Goal: Task Accomplishment & Management: Manage account settings

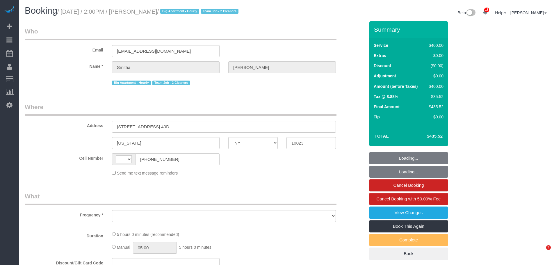
select select "NY"
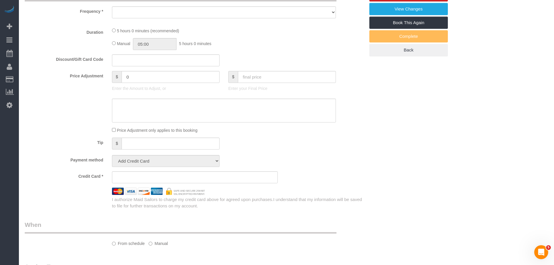
select select "string:US"
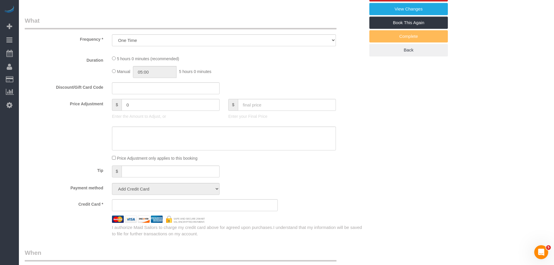
select select "object:796"
select select "300"
select select "spot1"
select select "number:62"
select select "number:76"
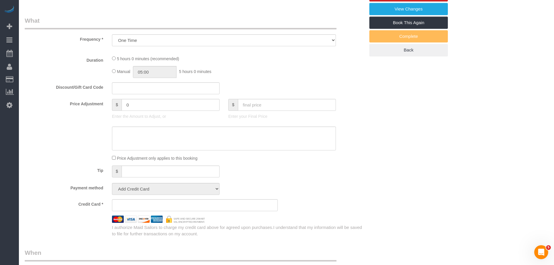
select select "number:15"
select select "number:5"
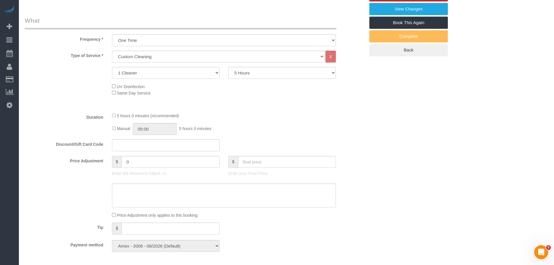
select select "string:stripe-pm_1RyuzJ4VGloSiKo72c97x6TJ"
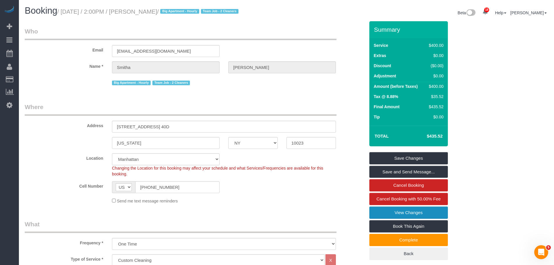
click at [406, 216] on link "View Changes" at bounding box center [408, 212] width 79 height 12
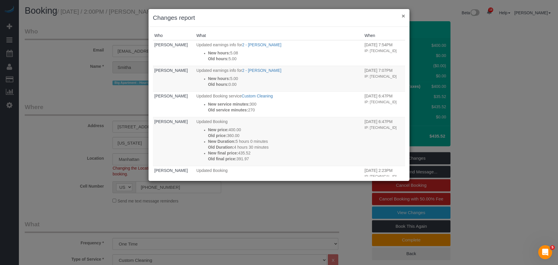
click at [403, 16] on button "×" at bounding box center [403, 16] width 3 height 6
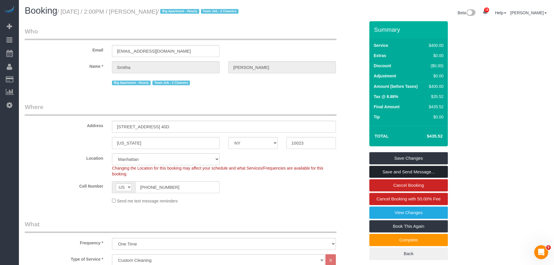
click at [410, 174] on link "Save and Send Message..." at bounding box center [408, 172] width 79 height 12
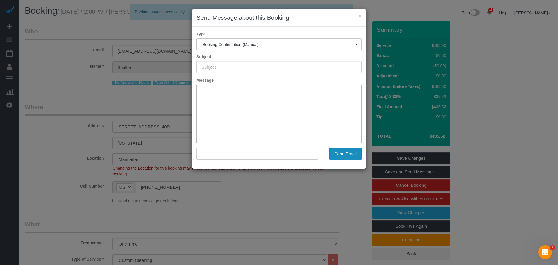
type input "Cleaning Confirmed for 09/14/2025 at 2:00pm"
type input ""Smitha Thomas" <smiths171@gmail.com>"
click at [344, 149] on button "Send Email" at bounding box center [346, 154] width 32 height 12
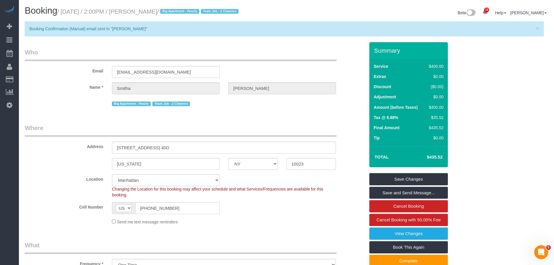
click at [315, 71] on div "Email smiths171@gmail.com" at bounding box center [194, 63] width 349 height 30
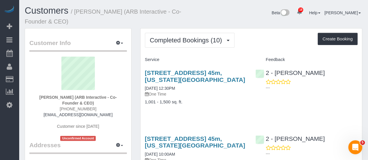
click at [245, 44] on div "Completed Bookings (10) Completed Bookings (10) Upcoming Bookings (0) Cancelled…" at bounding box center [251, 40] width 213 height 15
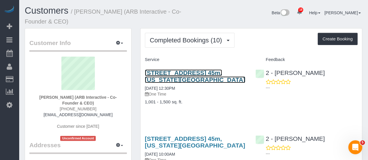
click at [205, 72] on link "[STREET_ADDRESS] 45m, [US_STATE][GEOGRAPHIC_DATA]" at bounding box center [195, 76] width 100 height 13
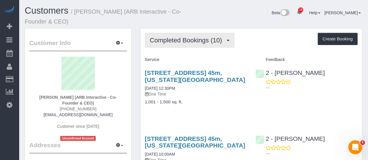
click at [204, 42] on span "Completed Bookings (10)" at bounding box center [187, 40] width 75 height 7
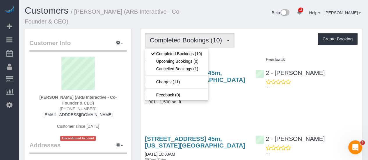
click at [220, 20] on div "Beta 18 Your Notifications You have 0 alerts × You have 5 to charge for 09/12/2…" at bounding box center [279, 13] width 173 height 15
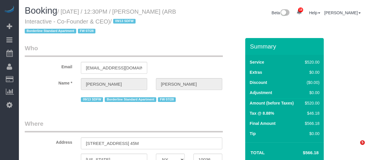
select select "NY"
select select "string:[GEOGRAPHIC_DATA]"
select select "object:1470"
select select "string:stripe-pm_1RFNrs4VGloSiKo7r2SlltRK"
select select "390"
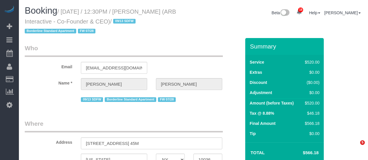
select select "number:89"
select select "number:90"
select select "number:15"
select select "number:5"
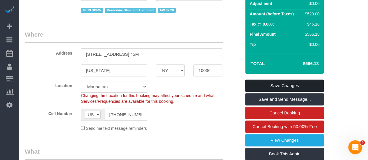
scroll to position [145, 0]
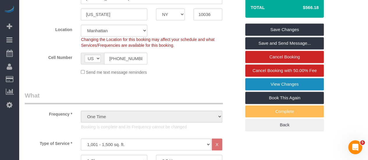
click at [284, 86] on link "View Changes" at bounding box center [284, 84] width 79 height 12
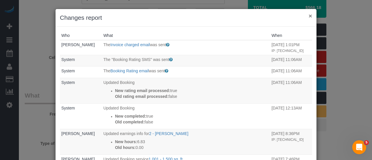
click at [310, 15] on button "×" at bounding box center [310, 16] width 3 height 6
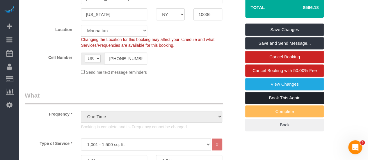
click at [289, 98] on link "Book This Again" at bounding box center [284, 98] width 79 height 12
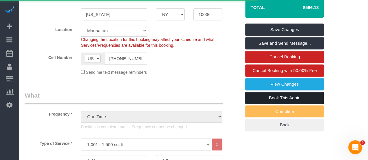
select select "NY"
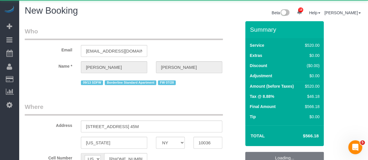
select select "string:stripe-pm_1RFNrs4VGloSiKo7r2SlltRK"
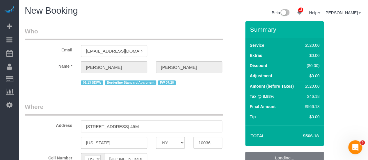
select select "object:2539"
select select "number:89"
select select "number:90"
select select "number:15"
select select "number:5"
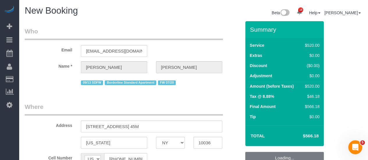
select select "390"
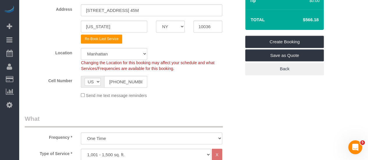
scroll to position [58, 0]
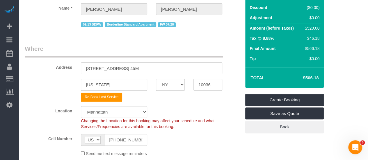
select select "object:3056"
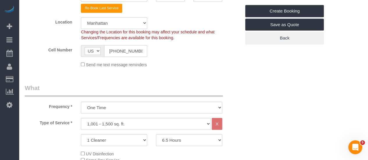
scroll to position [204, 0]
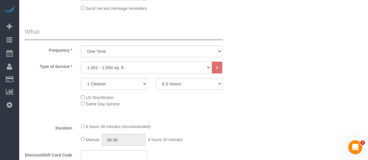
drag, startPoint x: 140, startPoint y: 70, endPoint x: 137, endPoint y: 77, distance: 8.4
click at [140, 70] on select "Under 1,000 sq. ft. 1,001 - 1,500 sq. ft. 1,500+ sq. ft. Custom Cleaning Office…" at bounding box center [146, 68] width 130 height 12
select select "213"
click at [81, 62] on select "Under 1,000 sq. ft. 1,001 - 1,500 sq. ft. 1,500+ sq. ft. Custom Cleaning Office…" at bounding box center [146, 68] width 130 height 12
click at [176, 83] on select "2 Hours 2.5 Hours 3 Hours 3.5 Hours 4 Hours 4.5 Hours 5 Hours 5.5 Hours 6 Hours…" at bounding box center [189, 84] width 66 height 12
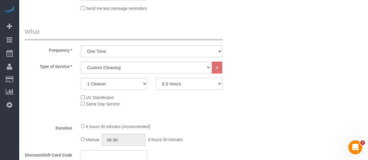
select select "120"
click at [156, 78] on select "2 Hours 2.5 Hours 3 Hours 3.5 Hours 4 Hours 4.5 Hours 5 Hours 5.5 Hours 6 Hours…" at bounding box center [189, 84] width 66 height 12
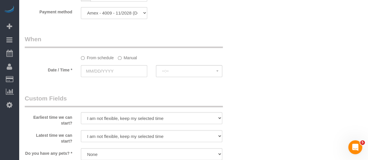
scroll to position [465, 0]
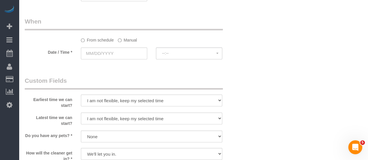
click at [126, 39] on label "Manual" at bounding box center [127, 39] width 19 height 8
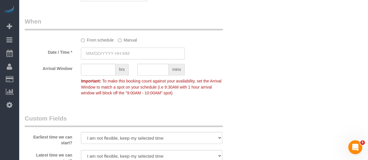
click at [128, 51] on input "text" at bounding box center [133, 53] width 104 height 12
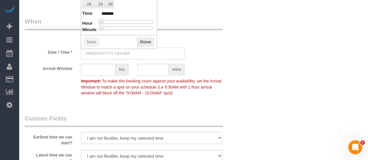
scroll to position [407, 0]
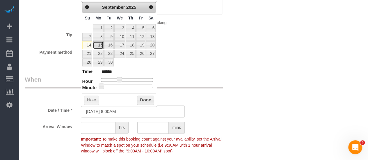
click at [100, 46] on link "15" at bounding box center [98, 45] width 11 height 8
click at [120, 79] on span at bounding box center [119, 79] width 5 height 5
type input "09/15/2025 9:00AM"
type input "******"
type input "09/15/2025 10:00AM"
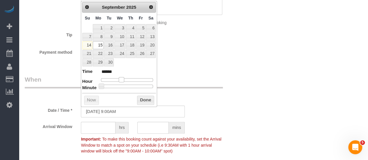
type input "*******"
click at [145, 97] on button "Done" at bounding box center [145, 100] width 17 height 9
click at [270, 70] on div "Who Email lauren@arbinteractive.com Name * Patrick Fechtmeyer 09/13 SDFW Border…" at bounding box center [193, 57] width 337 height 887
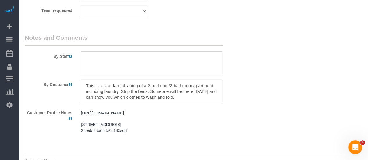
scroll to position [773, 0]
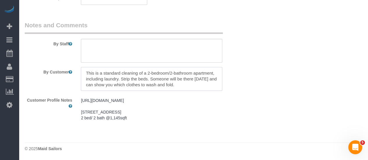
click at [145, 80] on textarea at bounding box center [151, 79] width 141 height 24
drag, startPoint x: 149, startPoint y: 73, endPoint x: 70, endPoint y: 64, distance: 79.9
click at [70, 67] on div "By Customer" at bounding box center [132, 79] width 225 height 24
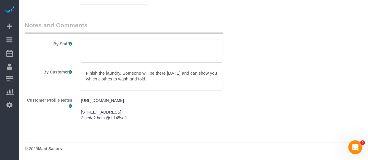
click at [165, 74] on textarea at bounding box center [151, 79] width 141 height 24
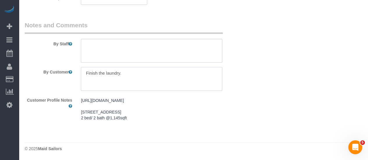
type textarea "="
click at [134, 44] on textarea at bounding box center [151, 51] width 141 height 24
paste textarea "Finish the laundry."
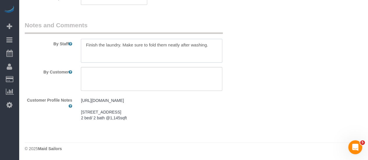
click at [137, 42] on textarea at bounding box center [151, 51] width 141 height 24
click at [198, 41] on textarea at bounding box center [151, 51] width 141 height 24
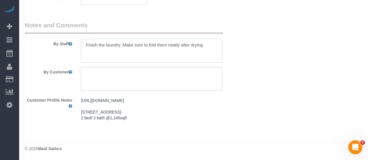
click at [198, 41] on textarea at bounding box center [151, 51] width 141 height 24
click at [122, 41] on textarea at bounding box center [151, 51] width 141 height 24
paste textarea "Please finish the laundry and make sure to fold it neatly after drying."
drag, startPoint x: 99, startPoint y: 39, endPoint x: 86, endPoint y: 43, distance: 14.3
click at [86, 43] on textarea at bounding box center [151, 51] width 141 height 24
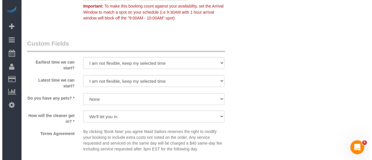
scroll to position [715, 0]
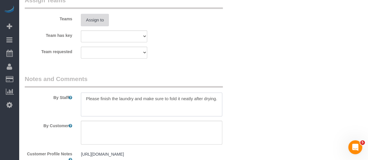
type textarea "Please finish the laundry and make sure to fold it neatly after drying."
click at [98, 22] on button "Assign to" at bounding box center [95, 20] width 28 height 12
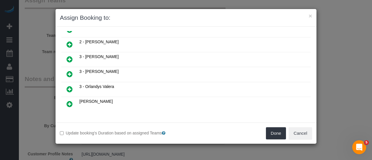
scroll to position [233, 0]
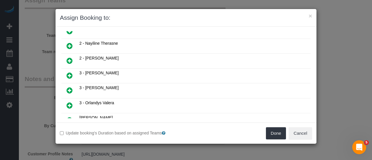
click at [69, 87] on icon at bounding box center [70, 90] width 6 height 7
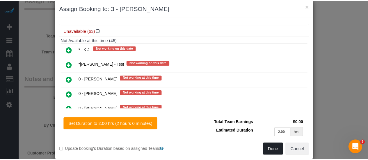
scroll to position [17, 0]
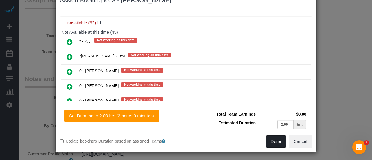
click at [277, 142] on button "Done" at bounding box center [276, 142] width 20 height 12
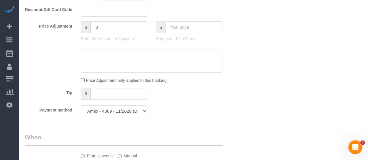
scroll to position [436, 0]
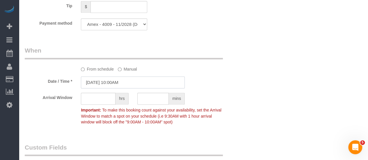
click at [130, 85] on input "[DATE] 10:00AM" at bounding box center [133, 82] width 104 height 12
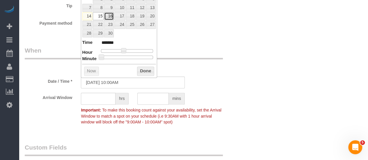
click at [111, 14] on link "16" at bounding box center [108, 16] width 9 height 8
click at [144, 70] on button "Done" at bounding box center [145, 71] width 17 height 9
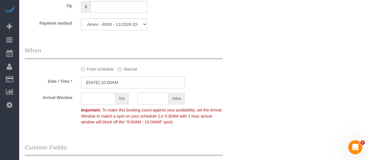
click at [114, 79] on input "09/16/2025 10:00AM" at bounding box center [133, 82] width 104 height 12
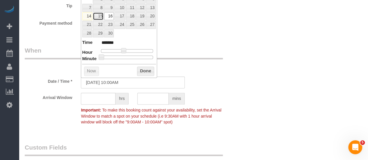
click at [99, 16] on link "15" at bounding box center [98, 16] width 11 height 8
type input "09/15/2025 10:00AM"
click at [143, 69] on button "Done" at bounding box center [145, 71] width 17 height 9
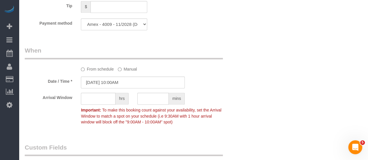
drag, startPoint x: 215, startPoint y: 84, endPoint x: 215, endPoint y: 87, distance: 2.9
click at [215, 84] on div "Date / Time * 09/15/2025 10:00AM" at bounding box center [132, 82] width 225 height 12
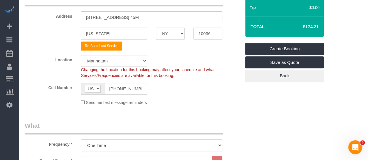
scroll to position [58, 0]
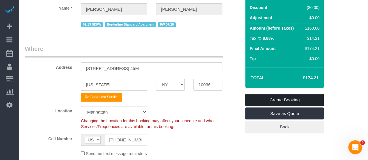
click at [288, 100] on link "Create Booking" at bounding box center [284, 100] width 79 height 12
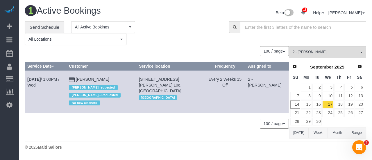
click at [180, 41] on div "**********" at bounding box center [123, 33] width 196 height 24
click at [185, 42] on div "**********" at bounding box center [123, 33] width 196 height 24
click at [47, 27] on link "Send Schedule" at bounding box center [45, 27] width 40 height 12
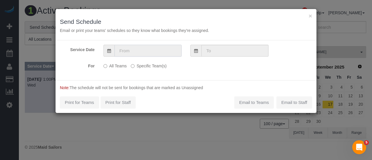
click at [162, 51] on input "text" at bounding box center [148, 51] width 67 height 12
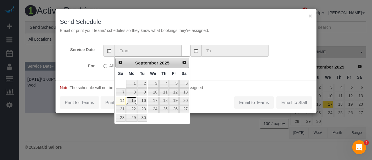
click at [130, 100] on link "15" at bounding box center [131, 101] width 11 height 8
type input "09/15/2025"
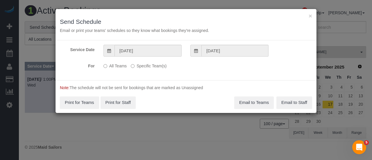
click at [145, 68] on label "Specific Team(s)" at bounding box center [149, 65] width 36 height 8
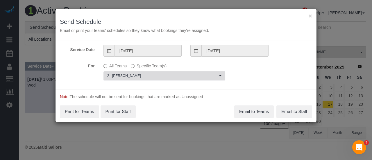
click at [150, 74] on span "2 - [PERSON_NAME]" at bounding box center [162, 76] width 111 height 5
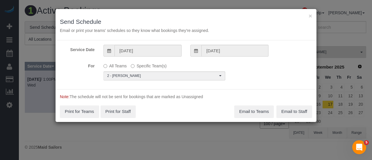
scroll to position [392, 0]
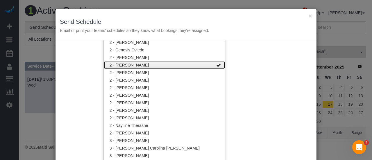
click at [169, 65] on link "2 - [PERSON_NAME]" at bounding box center [164, 65] width 121 height 8
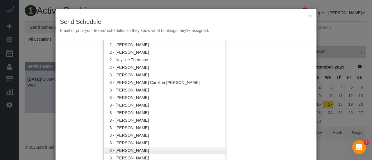
scroll to position [479, 0]
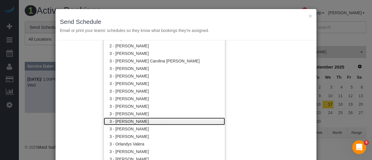
click at [164, 122] on link "3 - [PERSON_NAME]" at bounding box center [164, 122] width 121 height 8
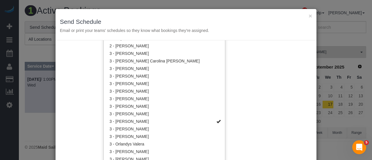
click at [272, 103] on div "Service Date 09/15/2025 09/15/2025 For All Teams Specific Team(s) 3 - Mariama D…" at bounding box center [186, 101] width 261 height 122
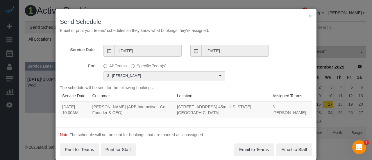
drag, startPoint x: 61, startPoint y: 113, endPoint x: 219, endPoint y: 124, distance: 158.6
click at [212, 123] on div "The schedule will be sent for the following bookings: Service Date Customer Loc…" at bounding box center [186, 104] width 252 height 38
copy table "Service Date Customer Location Assigned Teams"
click at [253, 155] on button "Email to Teams" at bounding box center [254, 150] width 40 height 12
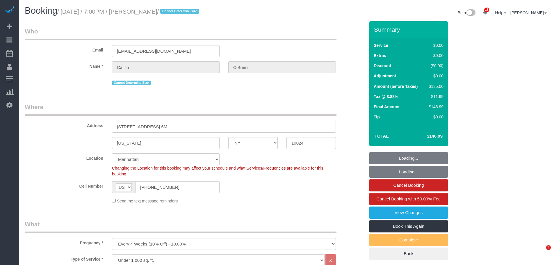
select select "NY"
select select "string:stripe-pm_1Qqee04VGloSiKo7obcjrnBA"
select select "spot1"
select select "number:89"
select select "number:90"
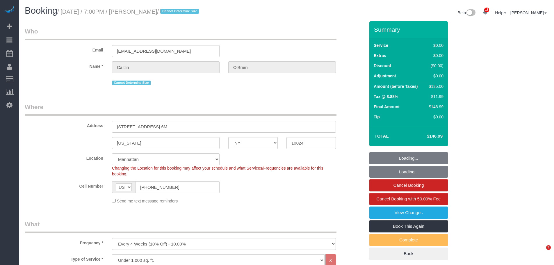
select select "number:15"
select select "number:5"
select select "NY"
select select "string:stripe-pm_1Qqee04VGloSiKo7obcjrnBA"
select select "number:89"
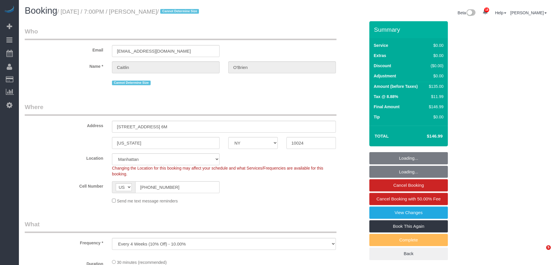
select select "number:90"
select select "number:15"
select select "number:5"
select select "object:937"
select select "spot1"
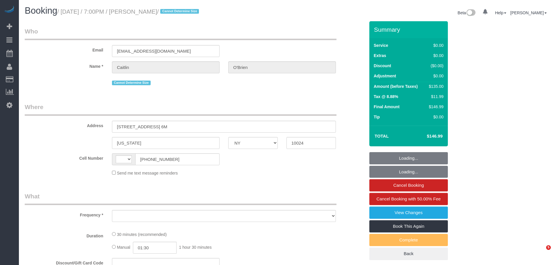
select select "NY"
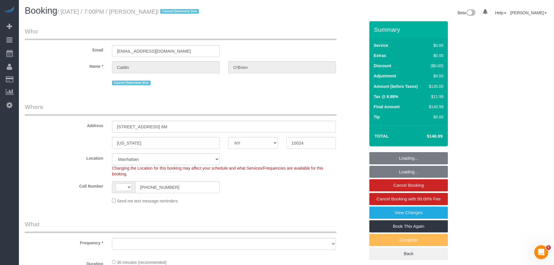
select select "string:[GEOGRAPHIC_DATA]"
select select "string:stripe-pm_1Qqee04VGloSiKo7obcjrnBA"
select select "spot1"
select select "object:1471"
select select "number:89"
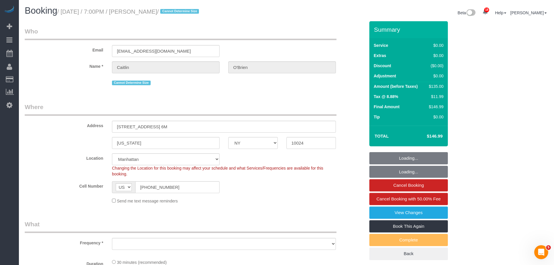
select select "number:90"
select select "number:15"
select select "number:5"
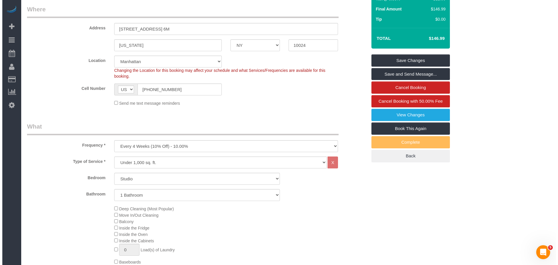
scroll to position [87, 0]
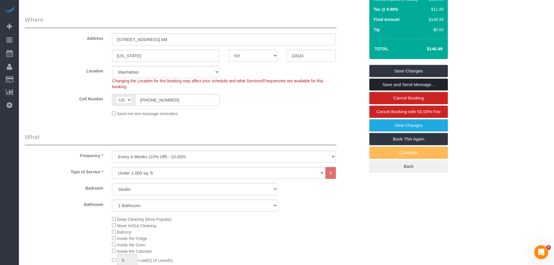
click at [399, 81] on link "Save and Send Message..." at bounding box center [408, 85] width 79 height 12
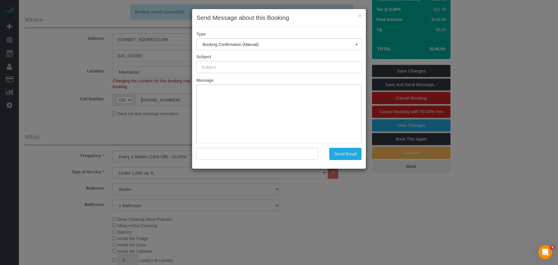
type input "Cleaning Confirmed for 09/15/2025 at 7:00pm"
type input ""Caitlin O'Brien" <caobrien1412@gmail.com>"
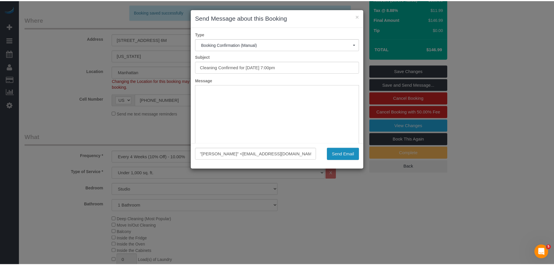
scroll to position [0, 0]
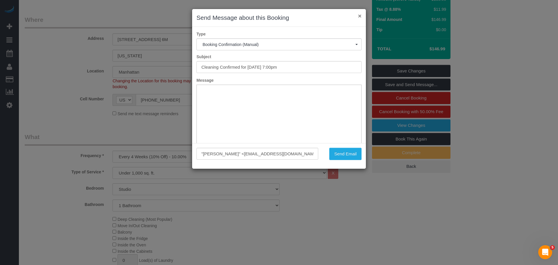
click at [359, 18] on button "×" at bounding box center [359, 16] width 3 height 6
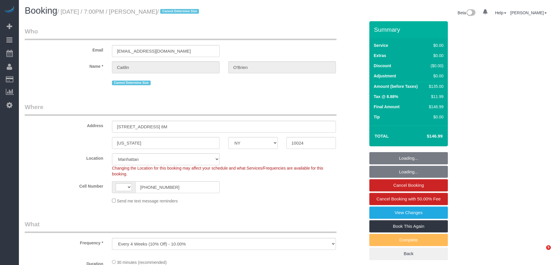
select select "NY"
select select "string:stripe-pm_1Qqee04VGloSiKo7obcjrnBA"
select select "number:89"
select select "number:90"
select select "number:15"
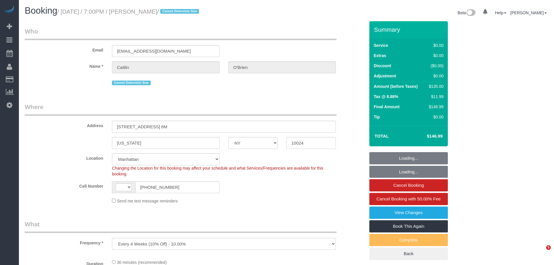
select select "number:5"
select select "object:945"
select select "string:[GEOGRAPHIC_DATA]"
select select "spot1"
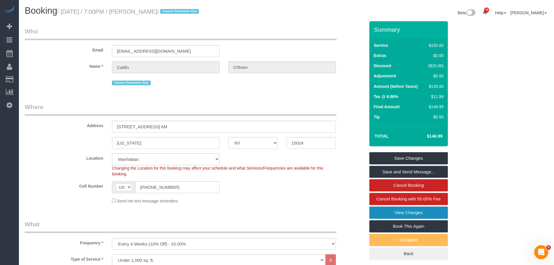
click at [419, 213] on link "View Changes" at bounding box center [408, 212] width 79 height 12
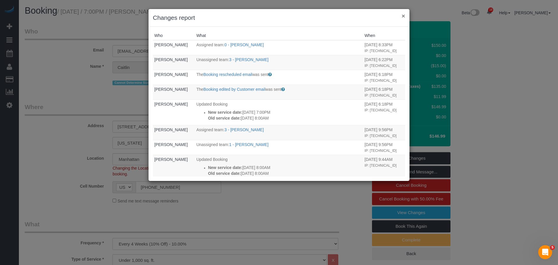
click at [402, 17] on button "×" at bounding box center [403, 16] width 3 height 6
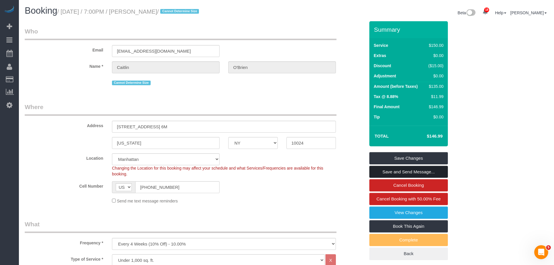
click at [415, 168] on link "Save and Send Message..." at bounding box center [408, 172] width 79 height 12
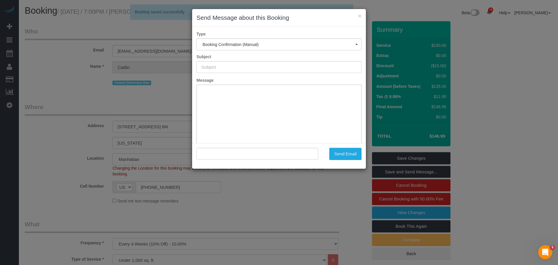
type input "Cleaning Confirmed for 09/15/2025 at 7:00pm"
type input ""Caitlin O'Brien" <caobrien1412@gmail.com>"
click at [147, 71] on div "× Send Message about this Booking Type Booking Confirmation (Manual) Booking Co…" at bounding box center [279, 132] width 558 height 265
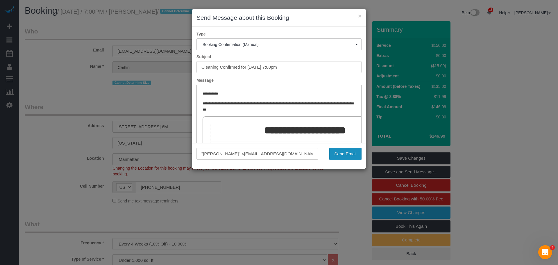
click at [347, 154] on button "Send Email" at bounding box center [346, 154] width 32 height 12
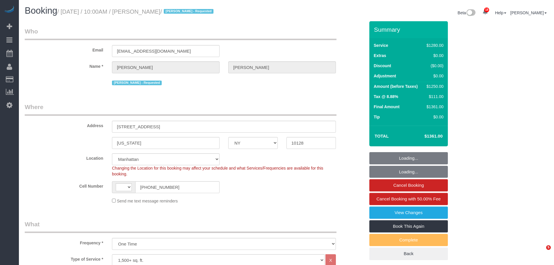
select select "NY"
select select "4"
select select "240"
select select "number:58"
select select "number:70"
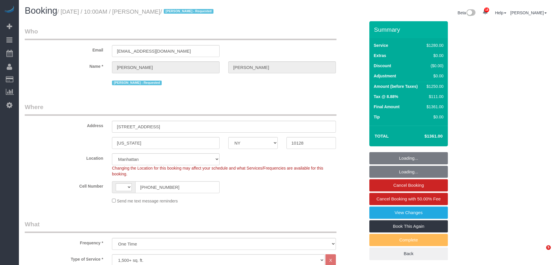
select select "number:15"
select select "number:5"
select select "object:1040"
select select "string:[GEOGRAPHIC_DATA]"
select select "string:stripe-pm_1RMsuq4VGloSiKo7ZYfJaUHE"
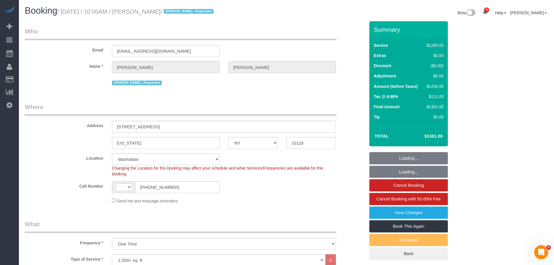
select select "spot1"
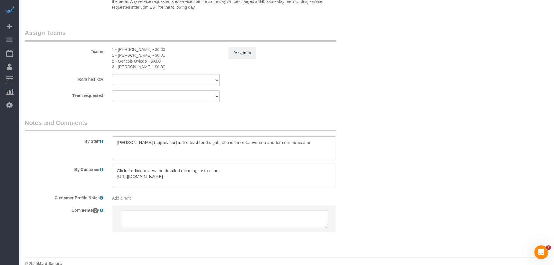
scroll to position [636, 0]
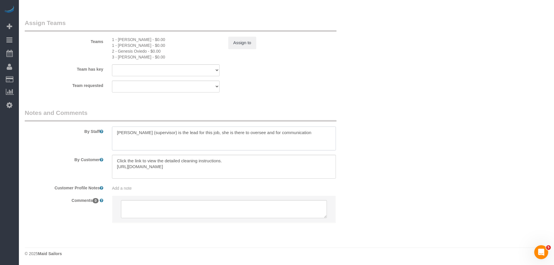
click at [176, 132] on textarea at bounding box center [224, 139] width 224 height 24
click at [223, 164] on textarea at bounding box center [224, 167] width 224 height 24
click at [205, 164] on textarea at bounding box center [224, 167] width 224 height 24
drag, startPoint x: 166, startPoint y: 157, endPoint x: 209, endPoint y: 164, distance: 43.3
click at [181, 165] on textarea at bounding box center [224, 167] width 224 height 24
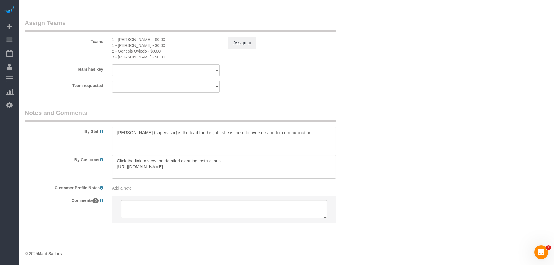
drag, startPoint x: 181, startPoint y: 167, endPoint x: 54, endPoint y: 166, distance: 126.5
click at [54, 166] on div "By Customer" at bounding box center [194, 167] width 349 height 24
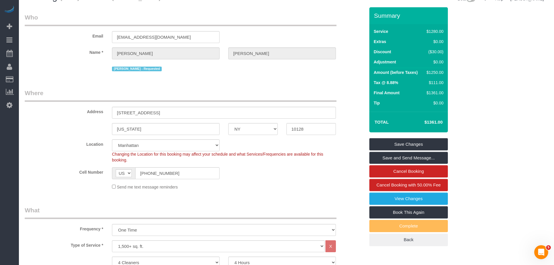
scroll to position [0, 0]
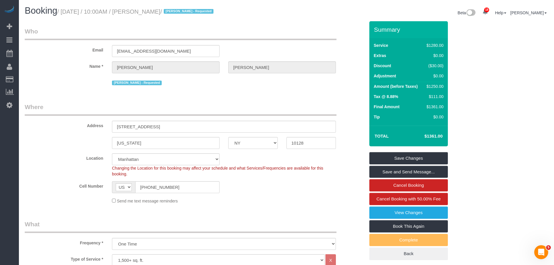
click at [76, 10] on small "/ [DATE] / 10:00AM / [PERSON_NAME] / [PERSON_NAME] - Requested" at bounding box center [136, 11] width 158 height 6
click at [182, 12] on small "/ [DATE] / 10:00AM / [PERSON_NAME] / [PERSON_NAME] - Requested" at bounding box center [136, 11] width 158 height 6
copy small "[DATE] / 10:00AM / [PERSON_NAME]"
click at [325, 37] on legend "Who" at bounding box center [181, 33] width 312 height 13
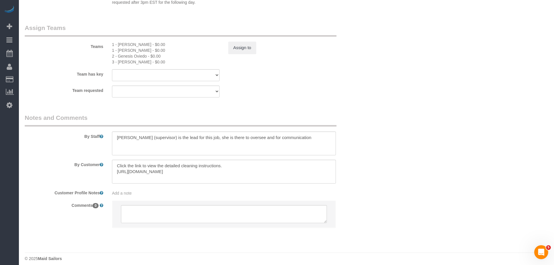
scroll to position [636, 0]
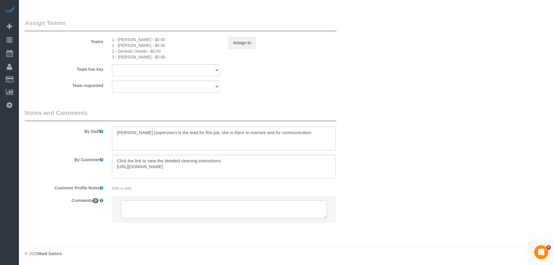
drag, startPoint x: 180, startPoint y: 168, endPoint x: 77, endPoint y: 172, distance: 103.3
click at [77, 172] on div "By Customer" at bounding box center [194, 167] width 349 height 24
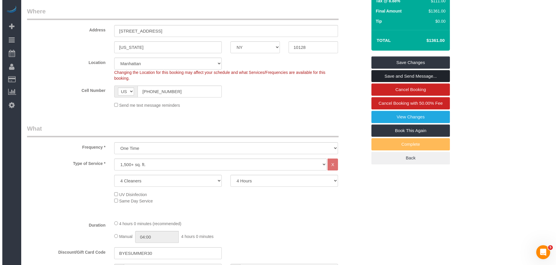
scroll to position [83, 0]
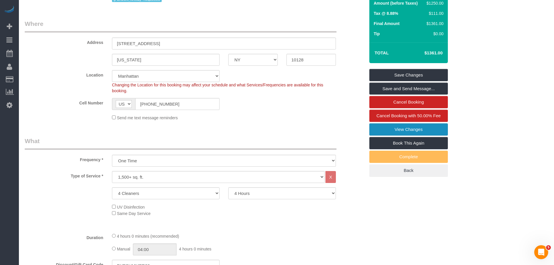
drag, startPoint x: 415, startPoint y: 129, endPoint x: 444, endPoint y: 54, distance: 80.5
click at [415, 129] on link "View Changes" at bounding box center [408, 129] width 79 height 12
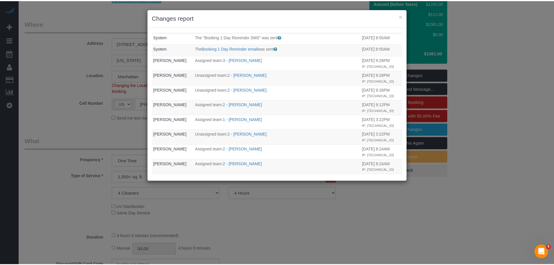
scroll to position [0, 0]
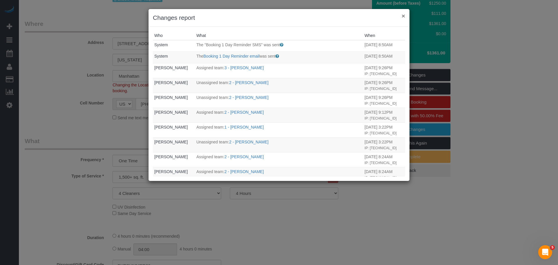
click at [402, 17] on button "×" at bounding box center [403, 16] width 3 height 6
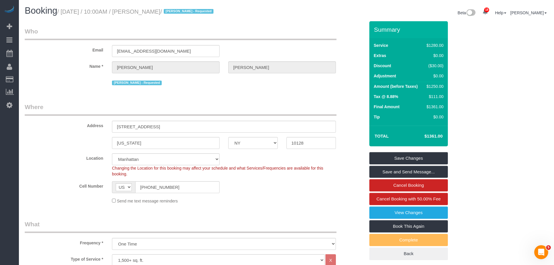
click at [155, 14] on small "/ September 15, 2025 / 10:00AM / Carol Schrager / Marlenyn Robles - Requested" at bounding box center [136, 11] width 158 height 6
click at [170, 12] on small "/ September 15, 2025 / 10:00AM / Carol Schrager / Marlenyn Robles - Requested" at bounding box center [136, 11] width 158 height 6
copy small "Carol Schrager"
click at [73, 11] on small "/ September 15, 2025 / 10:00AM / Carol Schrager / Marlenyn Robles - Requested" at bounding box center [136, 11] width 158 height 6
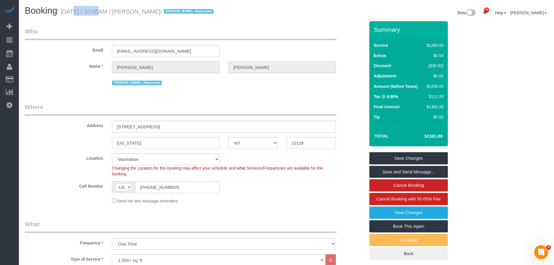
click at [73, 11] on small "/ September 15, 2025 / 10:00AM / Carol Schrager / Marlenyn Robles - Requested" at bounding box center [136, 11] width 158 height 6
click at [169, 14] on small "/ September 15, 2025 / 10:00AM / Carol Schrager / Marlenyn Robles - Requested" at bounding box center [136, 11] width 158 height 6
copy small "September 15, 2025 / 10:00AM / Carol Schrager"
drag, startPoint x: 175, startPoint y: 31, endPoint x: 160, endPoint y: 29, distance: 15.3
click at [175, 31] on legend "Who" at bounding box center [181, 33] width 312 height 13
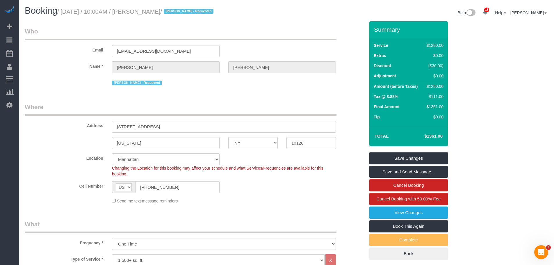
click at [161, 11] on small "/ September 15, 2025 / 10:00AM / Carol Schrager / Marlenyn Robles - Requested" at bounding box center [136, 11] width 158 height 6
click at [170, 13] on small "/ September 15, 2025 / 10:00AM / Carol Schrager / Marlenyn Robles - Requested" at bounding box center [136, 11] width 158 height 6
copy small "Carol Schrager"
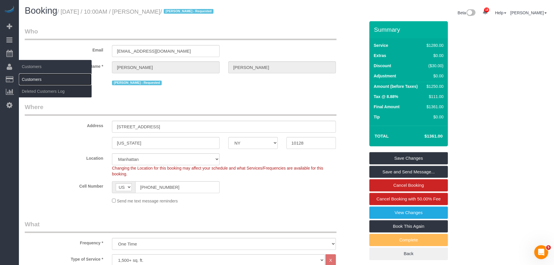
click at [44, 76] on link "Customers" at bounding box center [55, 80] width 73 height 12
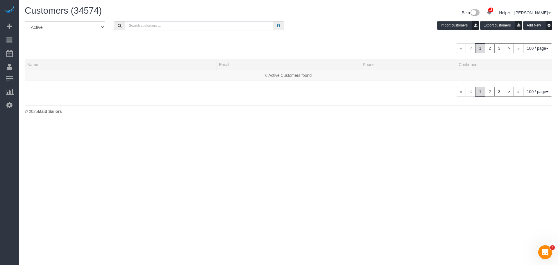
click at [138, 26] on input "text" at bounding box center [199, 25] width 148 height 9
paste input "Carol Schrager"
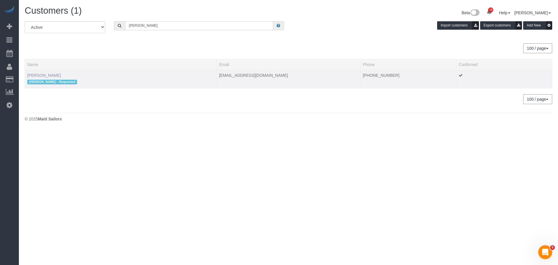
type input "Carol Schrager"
click at [42, 73] on link "Carol Schrager" at bounding box center [43, 75] width 33 height 5
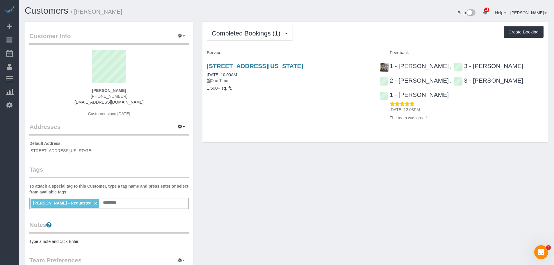
click at [366, 45] on div "Completed Bookings (1) Completed Bookings (1) Upcoming Bookings (1) Cancelled B…" at bounding box center [375, 82] width 346 height 121
click at [234, 38] on button "Completed Bookings (1)" at bounding box center [250, 33] width 86 height 15
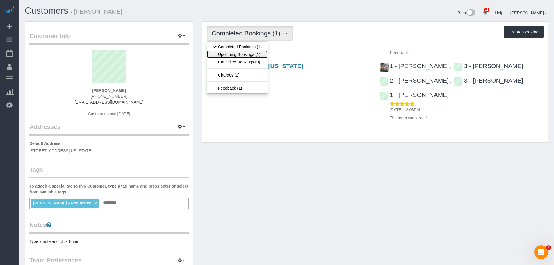
click at [244, 56] on link "Upcoming Bookings (1)" at bounding box center [237, 55] width 60 height 8
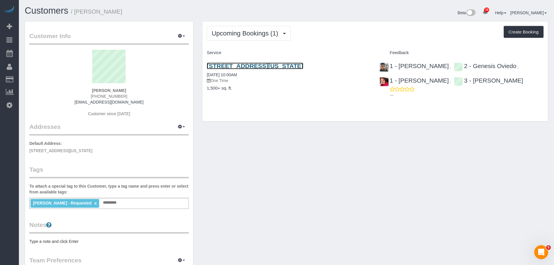
click at [252, 66] on link "27 East 93rd Street, New York, NY 10128" at bounding box center [255, 66] width 97 height 7
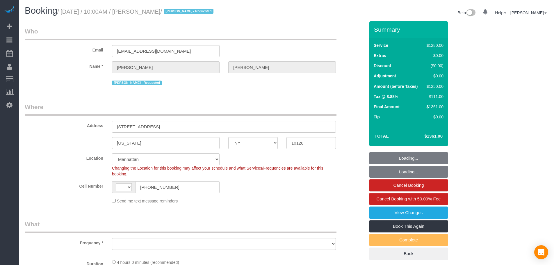
select select "NY"
select select "object:553"
select select "string:stripe-pm_1RMsuq4VGloSiKo7ZYfJaUHE"
select select "number:58"
select select "number:70"
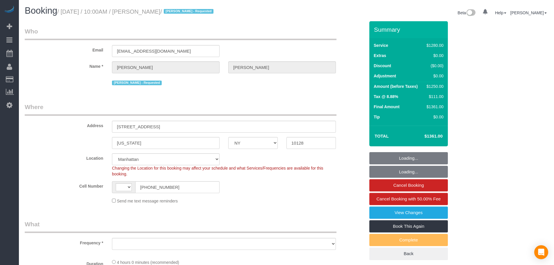
select select "number:15"
select select "number:5"
select select "string:[GEOGRAPHIC_DATA]"
select select "object:949"
select select "spot1"
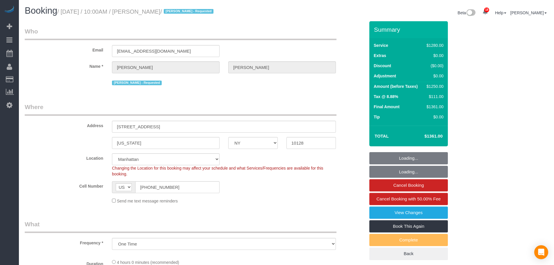
select select "4"
select select "240"
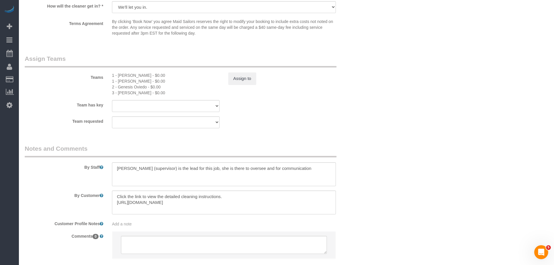
scroll to position [636, 0]
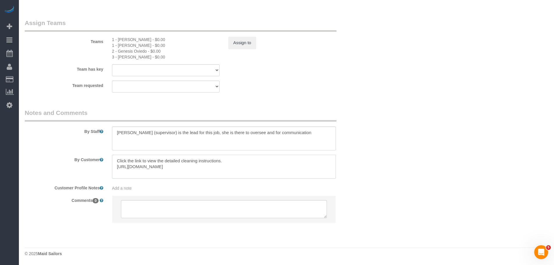
click at [149, 167] on textarea at bounding box center [224, 167] width 224 height 24
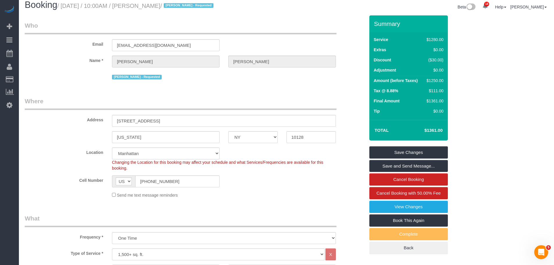
scroll to position [0, 0]
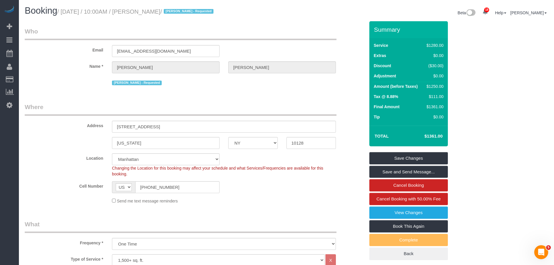
click at [64, 14] on small "/ September 15, 2025 / 10:00AM / Carol Schrager / Marlenyn Robles - Requested" at bounding box center [136, 11] width 158 height 6
click at [188, 12] on small "/ September 15, 2025 / 10:00AM / Carol Schrager / Marlenyn Robles - Requested" at bounding box center [136, 11] width 158 height 6
copy small "September 15, 2025 / 10:00AM / Carol Schrager"
click at [285, 18] on div "Booking / September 15, 2025 / 10:00AM / Carol Schrager / Marlenyn Robles - Req…" at bounding box center [286, 13] width 532 height 15
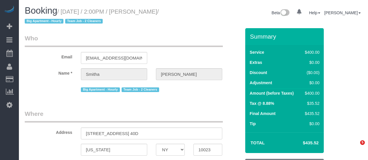
select select "NY"
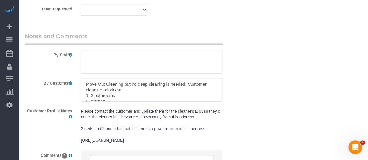
select select "object:792"
select select "300"
select select "number:62"
select select "number:76"
select select "number:15"
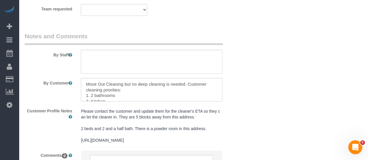
select select "number:5"
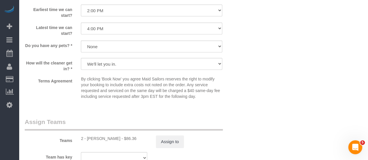
select select "string:stripe-pm_1RyuzJ4VGloSiKo72c97x6TJ"
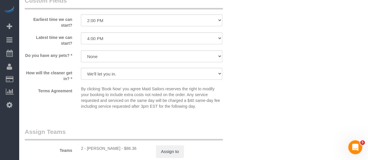
select select "spot1"
select select "object:1498"
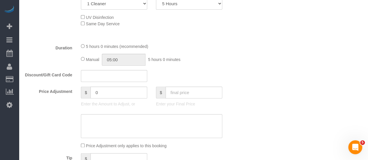
scroll to position [338, 0]
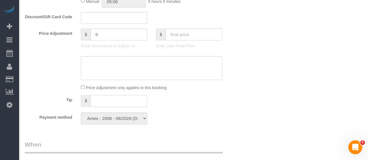
click at [108, 97] on input "text" at bounding box center [118, 101] width 57 height 12
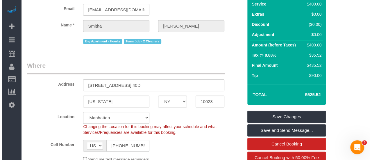
scroll to position [76, 0]
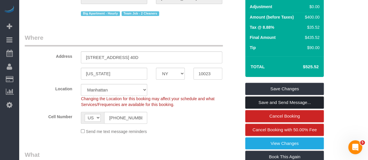
type input "90"
click at [281, 101] on link "Save and Send Message..." at bounding box center [284, 103] width 79 height 12
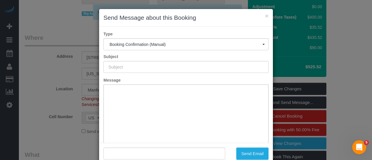
type input "Cleaning Confirmed for 09/14/2025 at 2:00pm"
type input ""Smitha Thomas" <smiths171@gmail.com>"
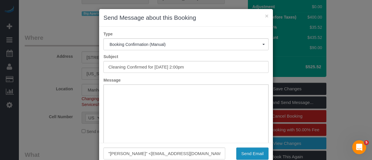
click at [245, 150] on button "Send Email" at bounding box center [252, 154] width 32 height 12
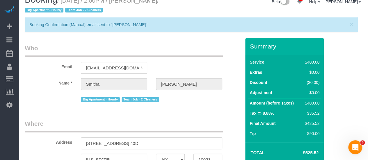
scroll to position [0, 0]
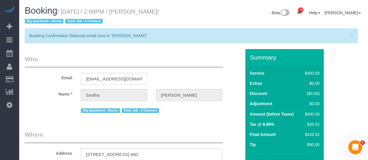
drag, startPoint x: 212, startPoint y: 28, endPoint x: 169, endPoint y: 28, distance: 43.6
click at [212, 28] on div "Booking / September 14, 2025 / 2:00PM / Smitha Thomas / Big Apartment - Hourly …" at bounding box center [193, 17] width 346 height 22
click at [75, 13] on small "/ September 14, 2025 / 2:00PM / Smitha Thomas / Big Apartment - Hourly Team Job…" at bounding box center [92, 16] width 134 height 16
click at [159, 10] on small "/ September 14, 2025 / 2:00PM / Smitha Thomas / Big Apartment - Hourly Team Job…" at bounding box center [92, 16] width 134 height 16
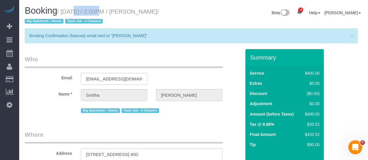
copy small "September 14, 2025 / 2:00PM / Smitha Thomas"
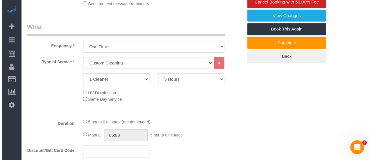
scroll to position [145, 0]
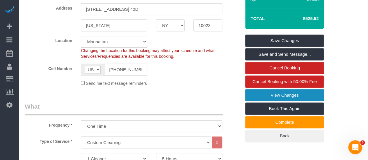
click at [279, 96] on link "View Changes" at bounding box center [284, 95] width 79 height 12
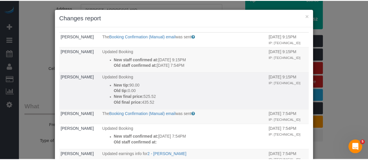
scroll to position [0, 0]
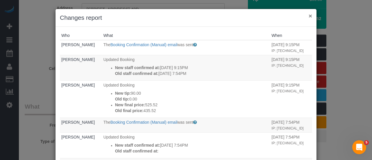
click at [309, 17] on button "×" at bounding box center [310, 16] width 3 height 6
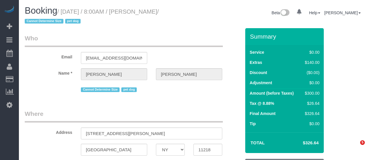
select select "NY"
select select "object:792"
select select "number:89"
select select "number:90"
select select "number:13"
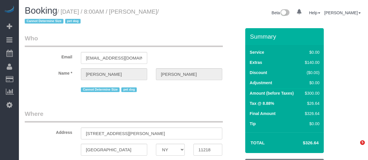
select select "number:5"
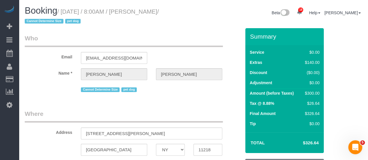
select select "string:stripe-pm_1S3gFW4VGloSiKo7aC4cIUQa"
select select "spot1"
select select "1"
select select "object:1472"
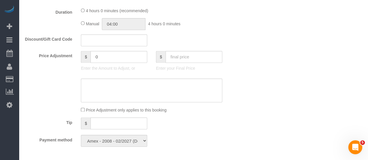
scroll to position [436, 0]
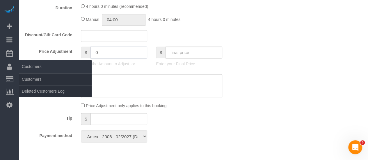
drag, startPoint x: 22, startPoint y: 61, endPoint x: 16, endPoint y: 61, distance: 6.1
click at [17, 61] on div "18 Beta Your Notifications You have 0 alerts × You have 5 to charge for 09/12/2…" at bounding box center [184, 78] width 368 height 1029
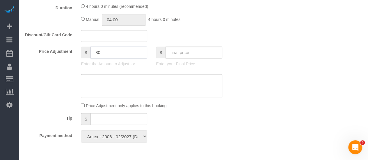
type input "80"
click at [118, 88] on textarea at bounding box center [151, 86] width 141 height 24
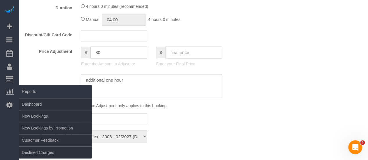
drag, startPoint x: 19, startPoint y: 87, endPoint x: 2, endPoint y: 87, distance: 17.5
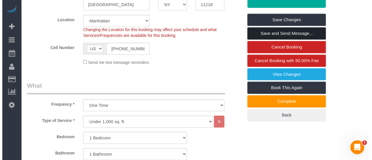
scroll to position [87, 0]
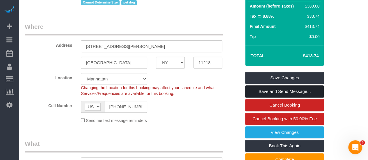
type textarea "extra one hour"
click at [282, 90] on link "Save and Send Message..." at bounding box center [284, 92] width 79 height 12
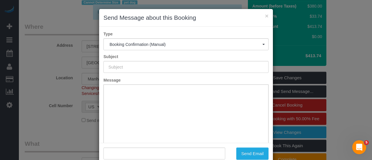
scroll to position [0, 0]
type input "Cleaning Confirmed for 09/14/2025 at 8:00am"
type input ""Rachel Duplantier" <rdupla4@gmail.com>"
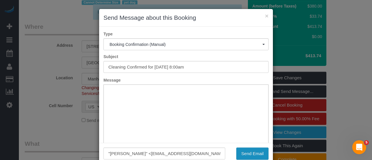
click at [249, 151] on button "Send Email" at bounding box center [252, 154] width 32 height 12
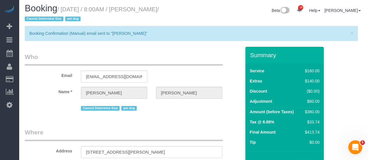
scroll to position [87, 0]
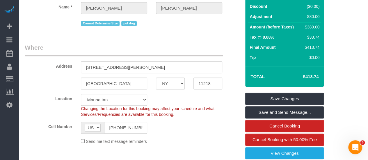
click at [314, 78] on h4 "$413.74" at bounding box center [301, 76] width 33 height 5
drag, startPoint x: 300, startPoint y: 76, endPoint x: 320, endPoint y: 78, distance: 21.0
click at [320, 77] on td "$413.74" at bounding box center [302, 77] width 38 height 15
copy h4 "$413.74"
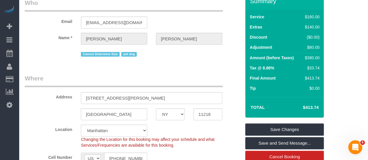
scroll to position [29, 0]
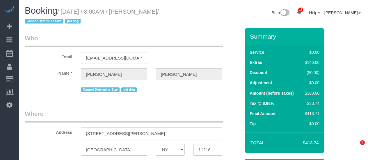
select select "NY"
select select "string:stripe-pm_1S3gFW4VGloSiKo7aC4cIUQa"
select select "number:89"
select select "number:90"
select select "number:13"
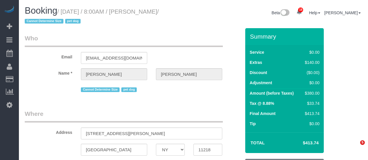
select select "number:5"
select select "object:1508"
select select "spot1"
select select "1"
